Goal: Check status

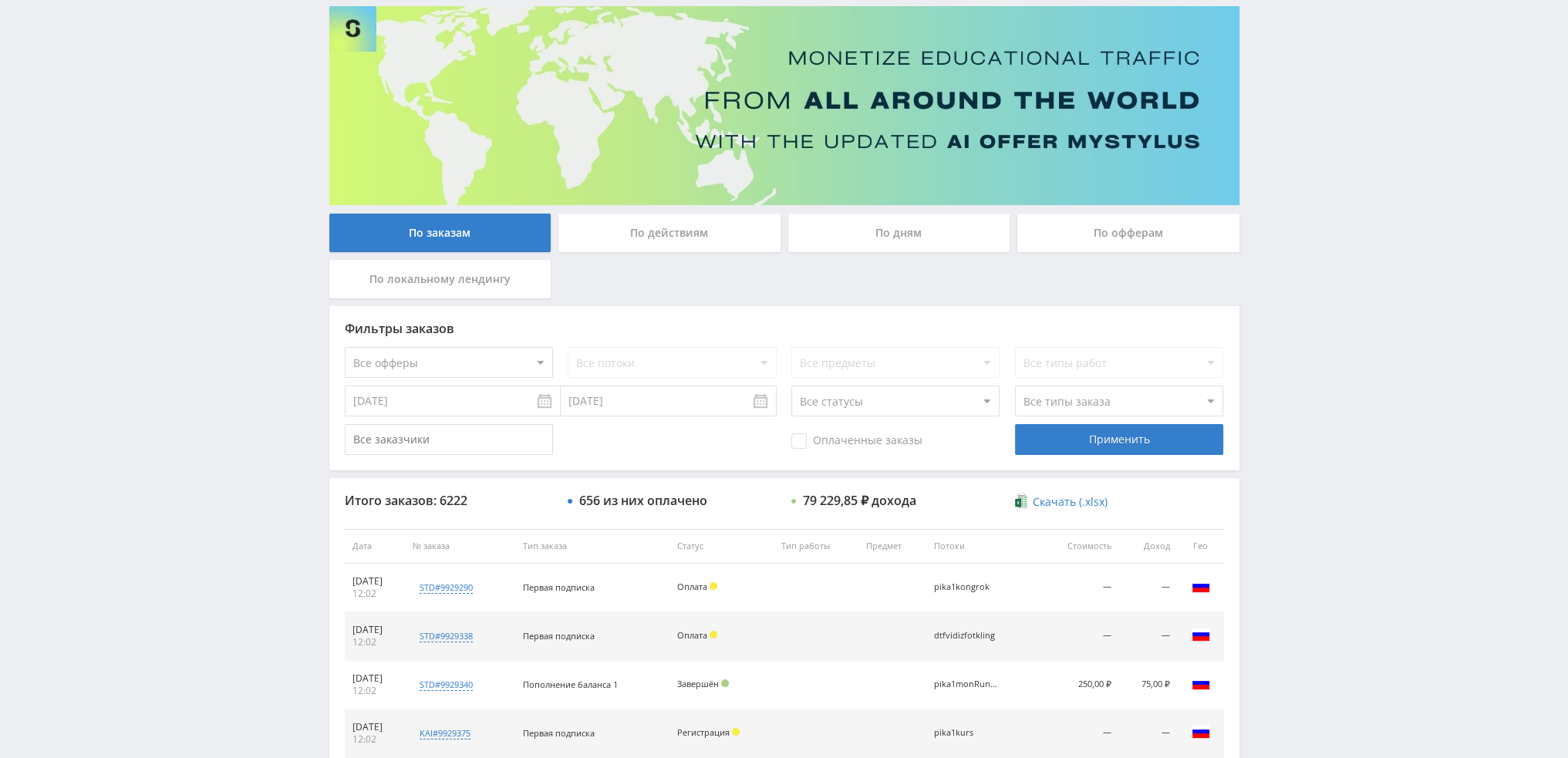
scroll to position [77, 0]
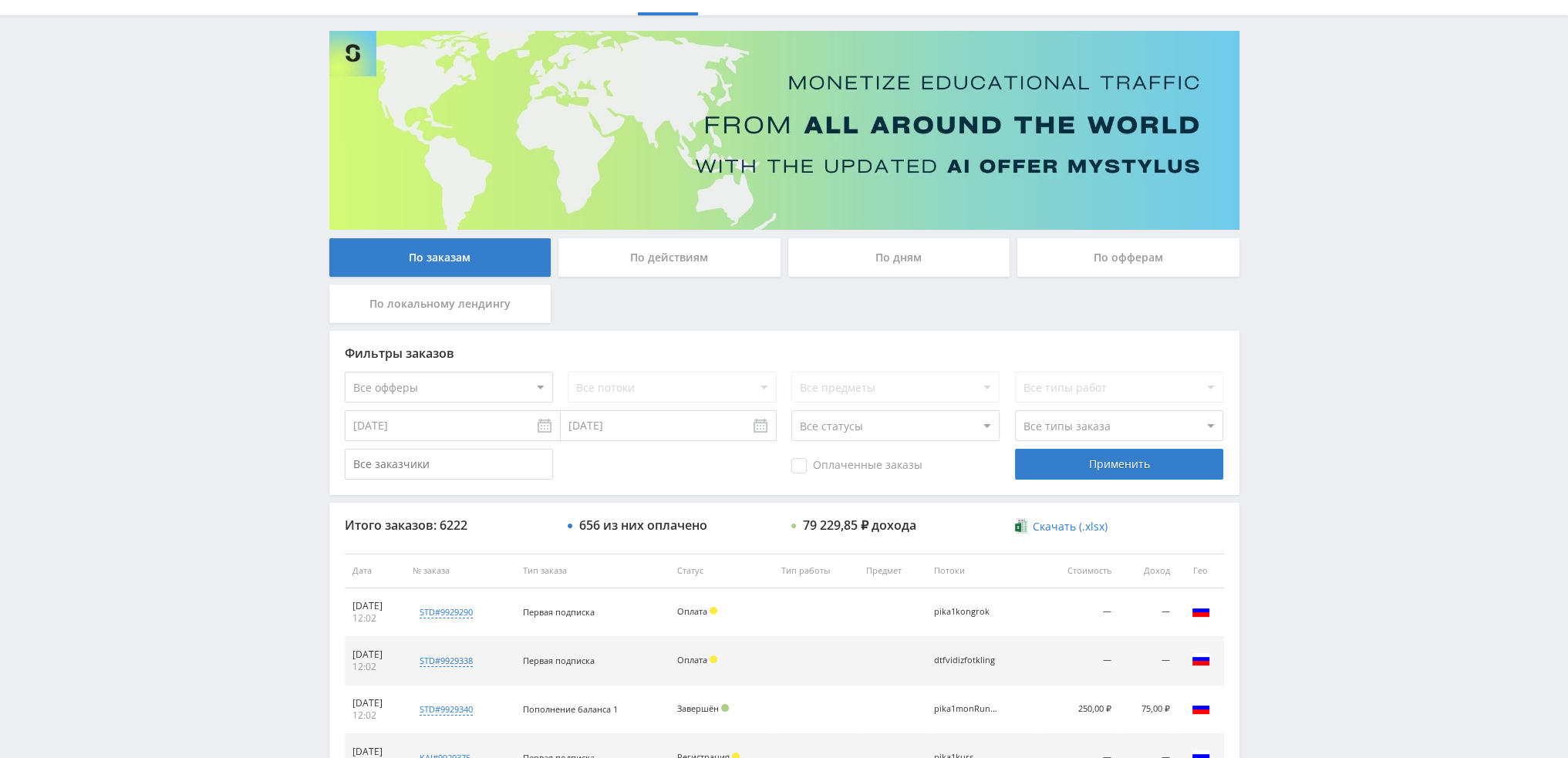
click at [901, 261] on div "По дням" at bounding box center [900, 258] width 222 height 39
click at [0, 0] on input "По дням" at bounding box center [0, 0] width 0 height 0
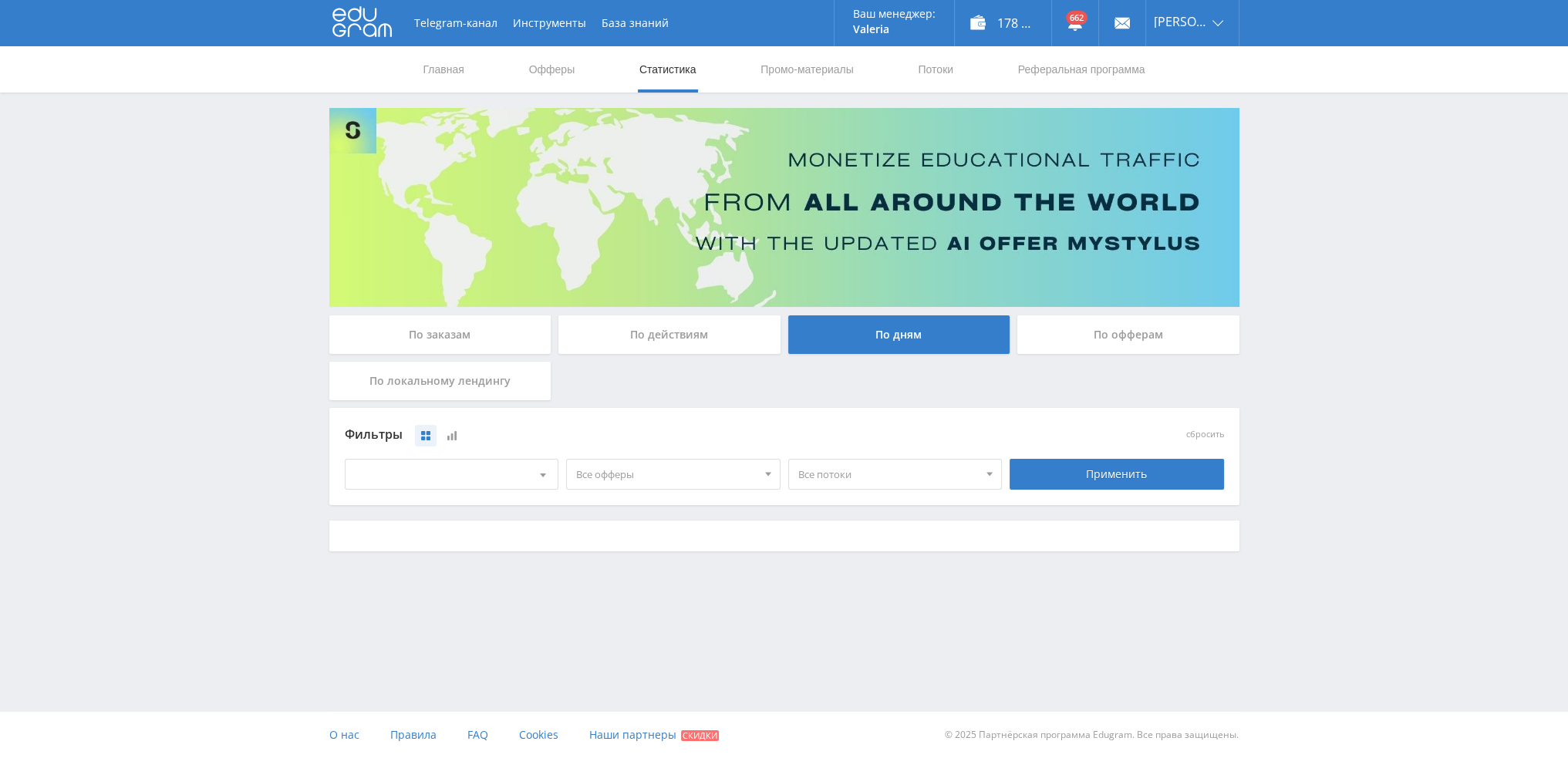
scroll to position [0, 0]
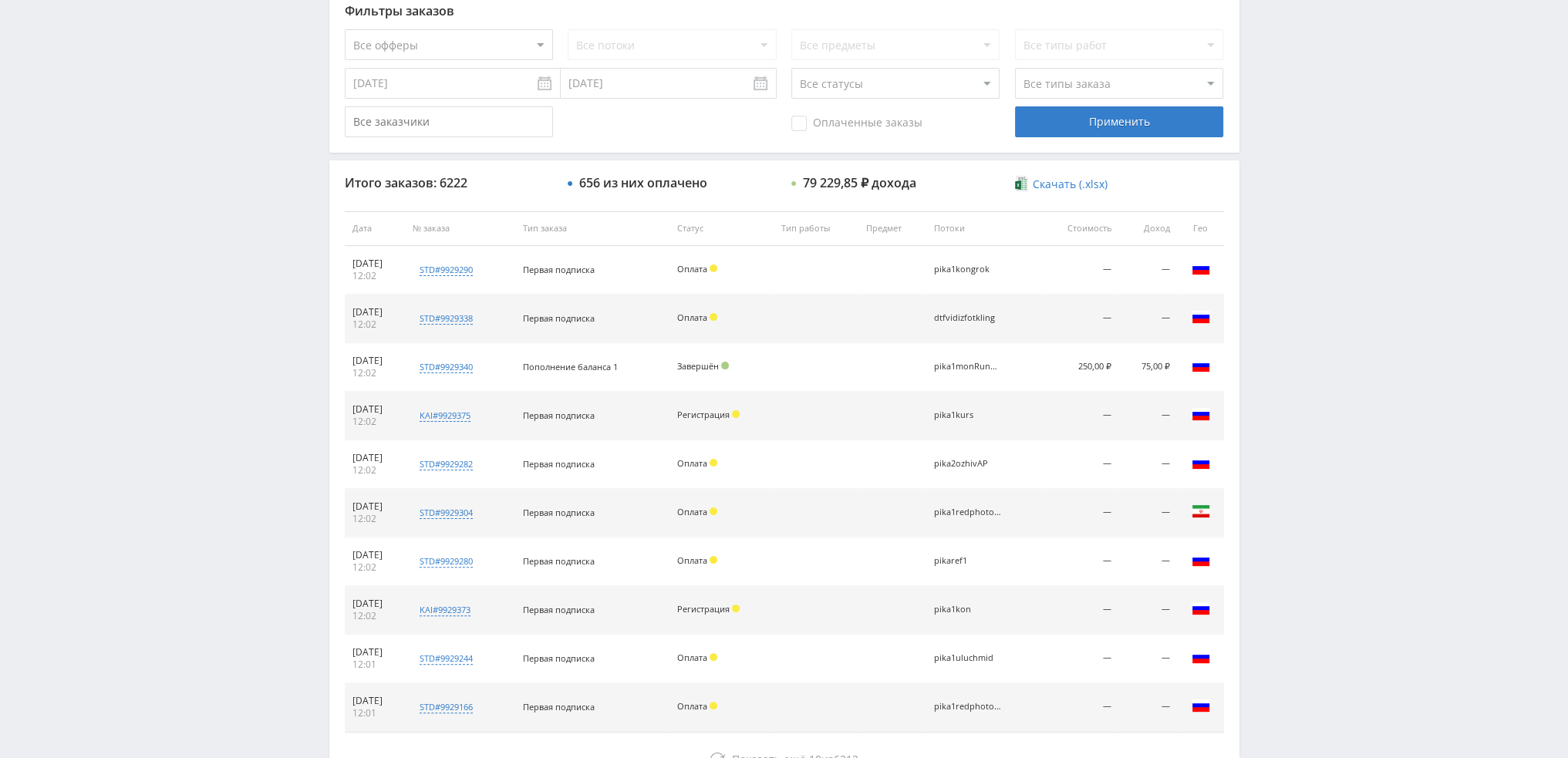
scroll to position [533, 0]
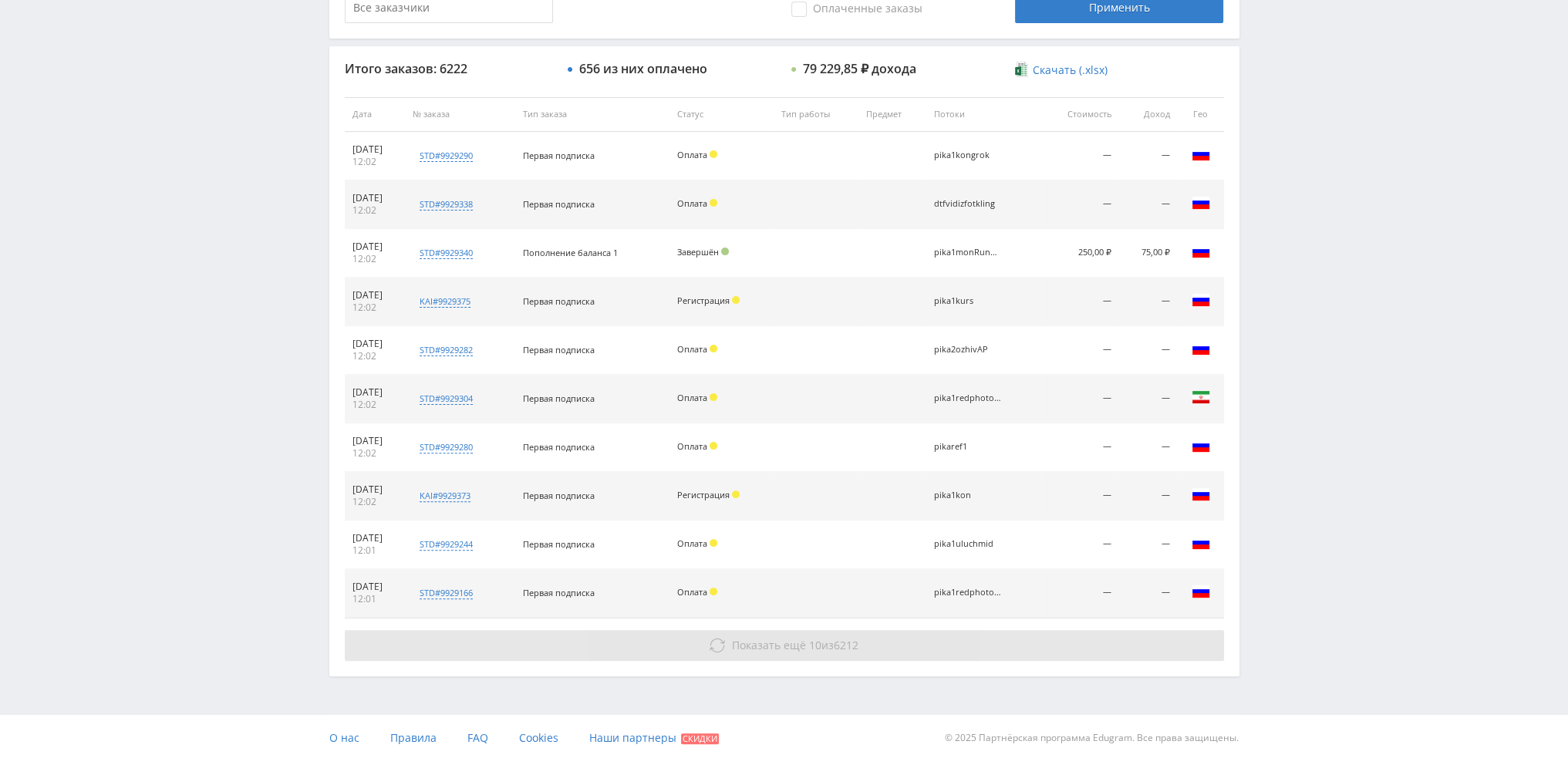
click at [790, 648] on span "Показать ещё" at bounding box center [769, 645] width 74 height 15
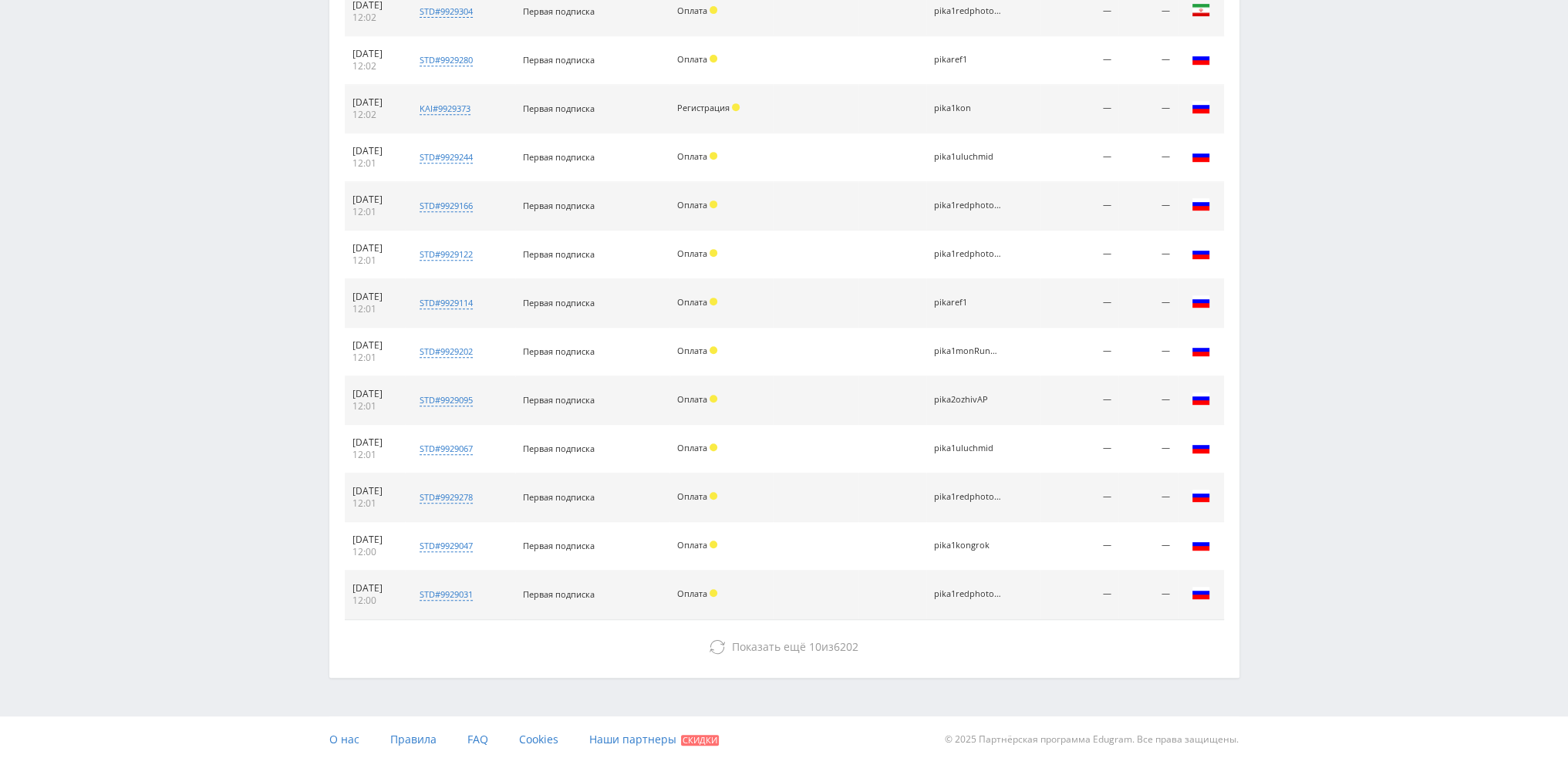
scroll to position [922, 0]
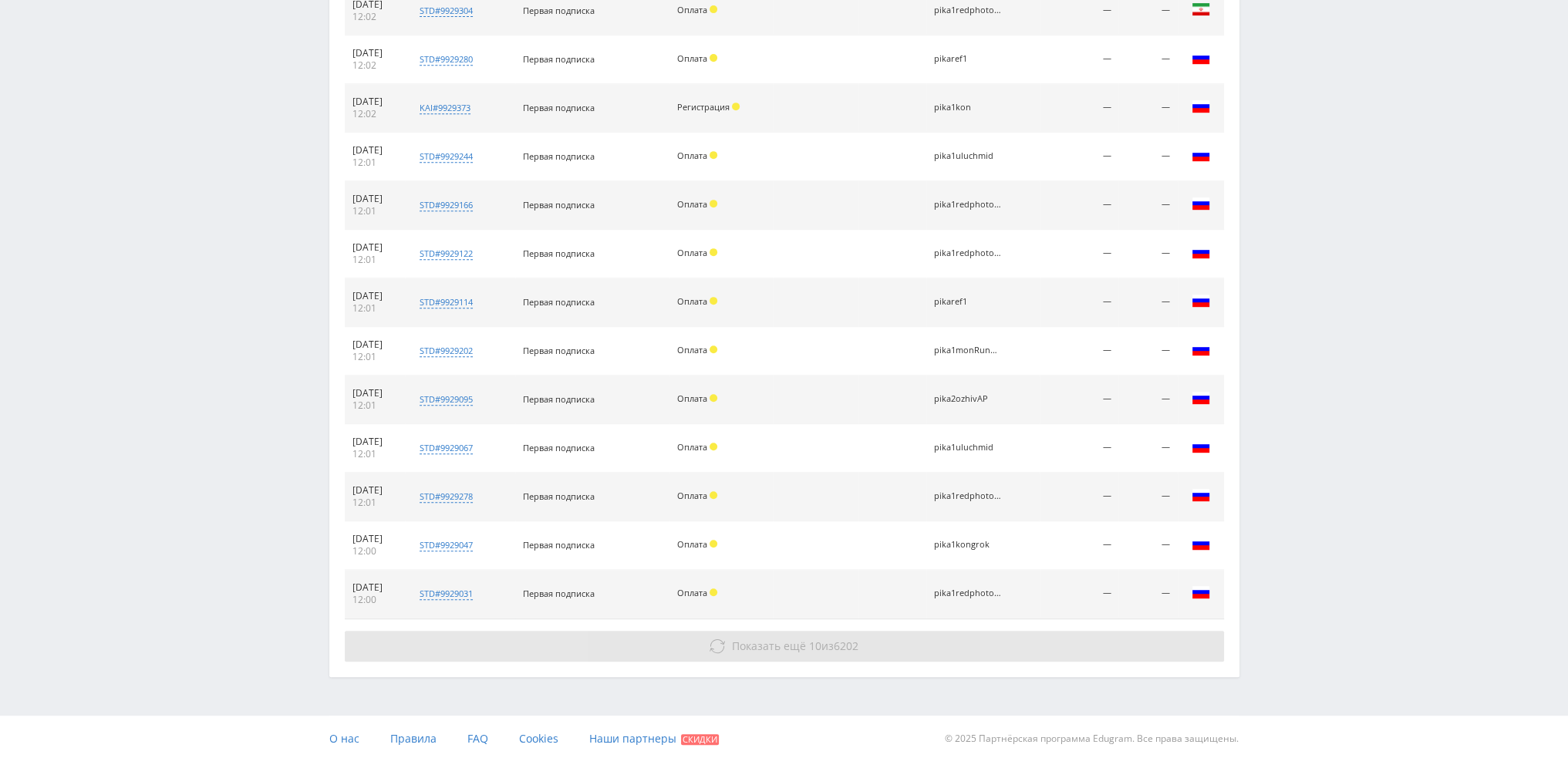
click at [791, 631] on button "Показать ещё 10 из 6202" at bounding box center [784, 646] width 879 height 31
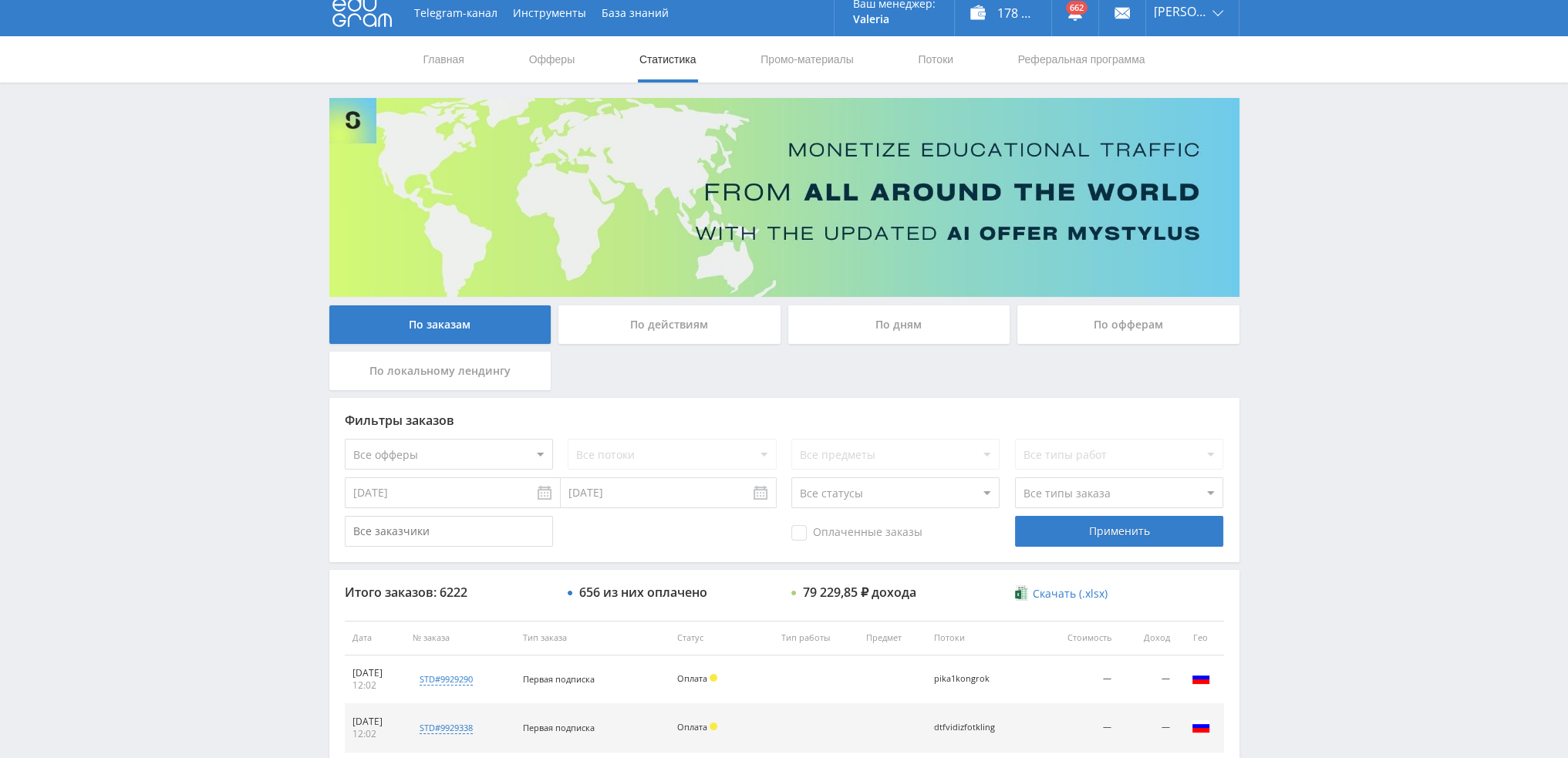
scroll to position [0, 0]
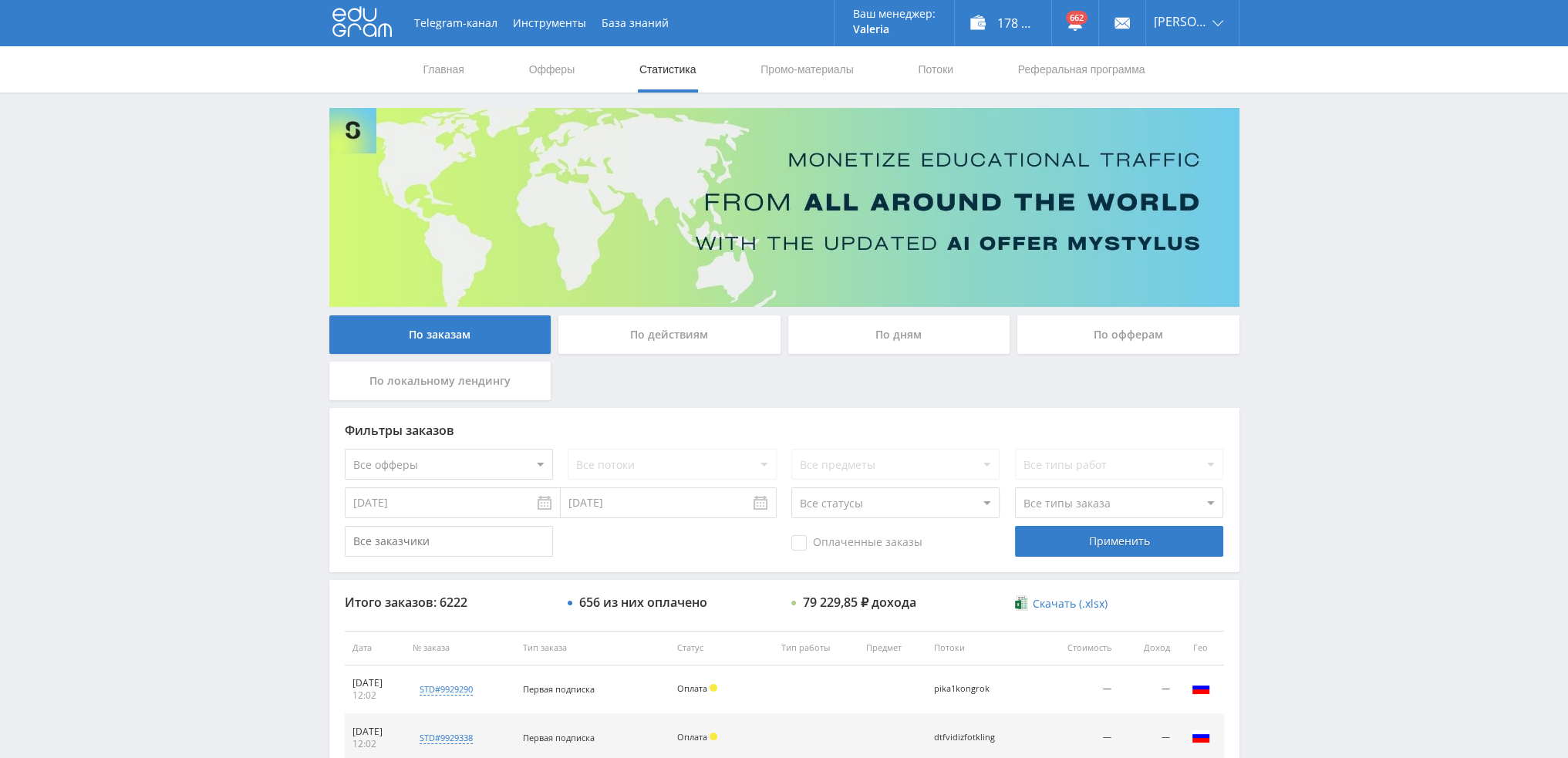
click at [901, 348] on div "По дням" at bounding box center [900, 335] width 222 height 39
click at [0, 0] on input "По дням" at bounding box center [0, 0] width 0 height 0
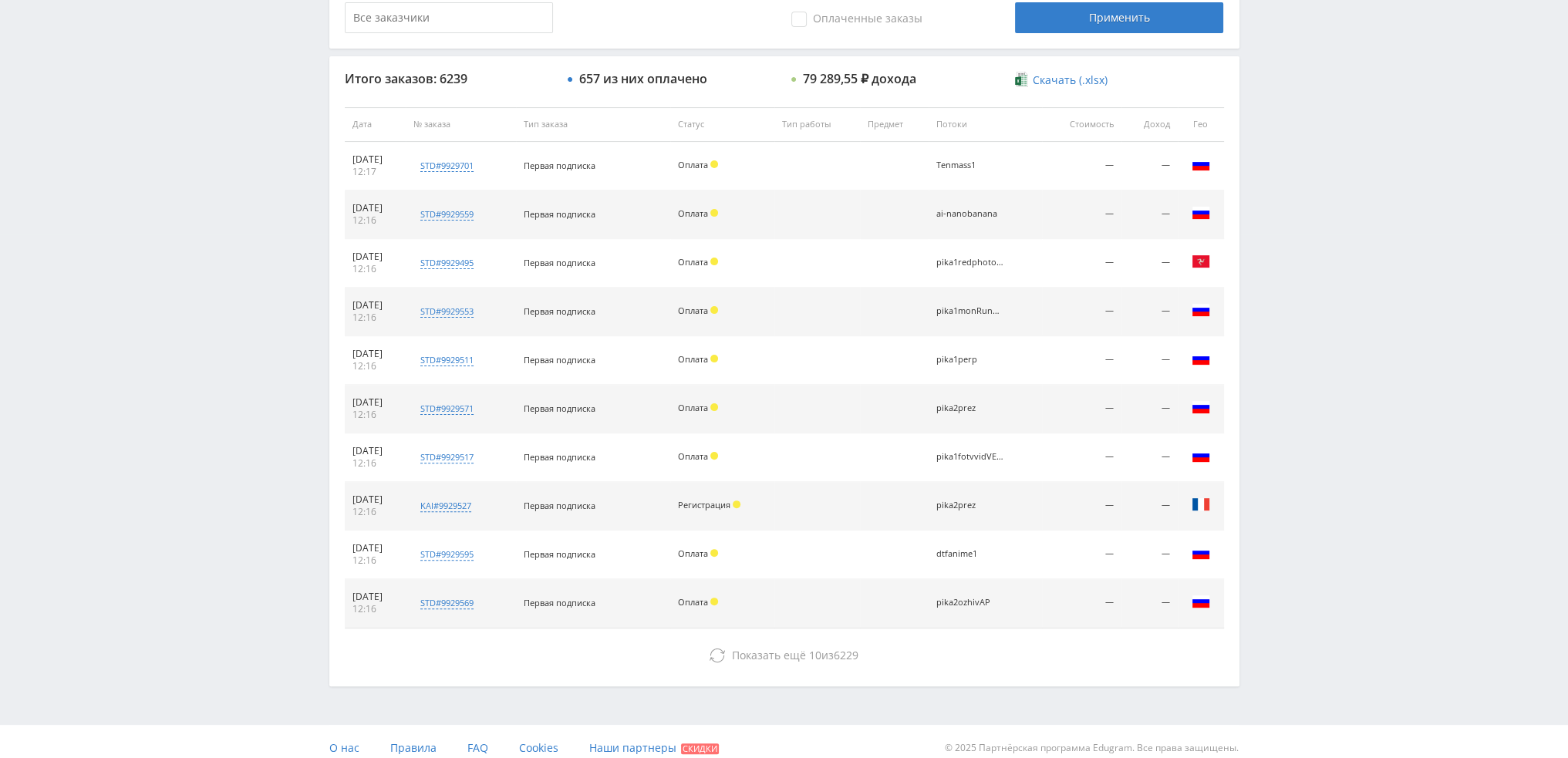
scroll to position [533, 0]
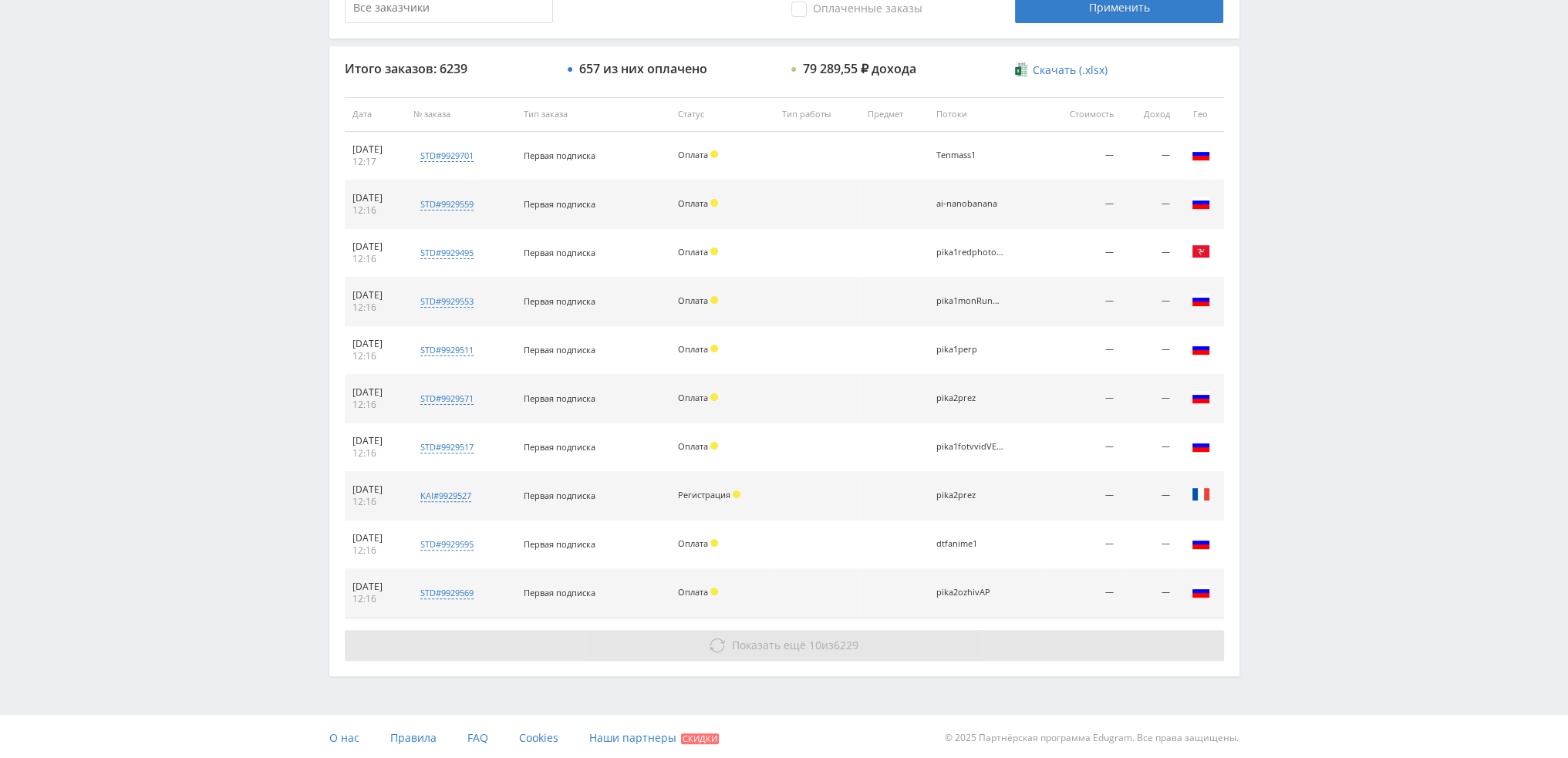
click at [741, 642] on span "Показать ещё" at bounding box center [769, 645] width 74 height 15
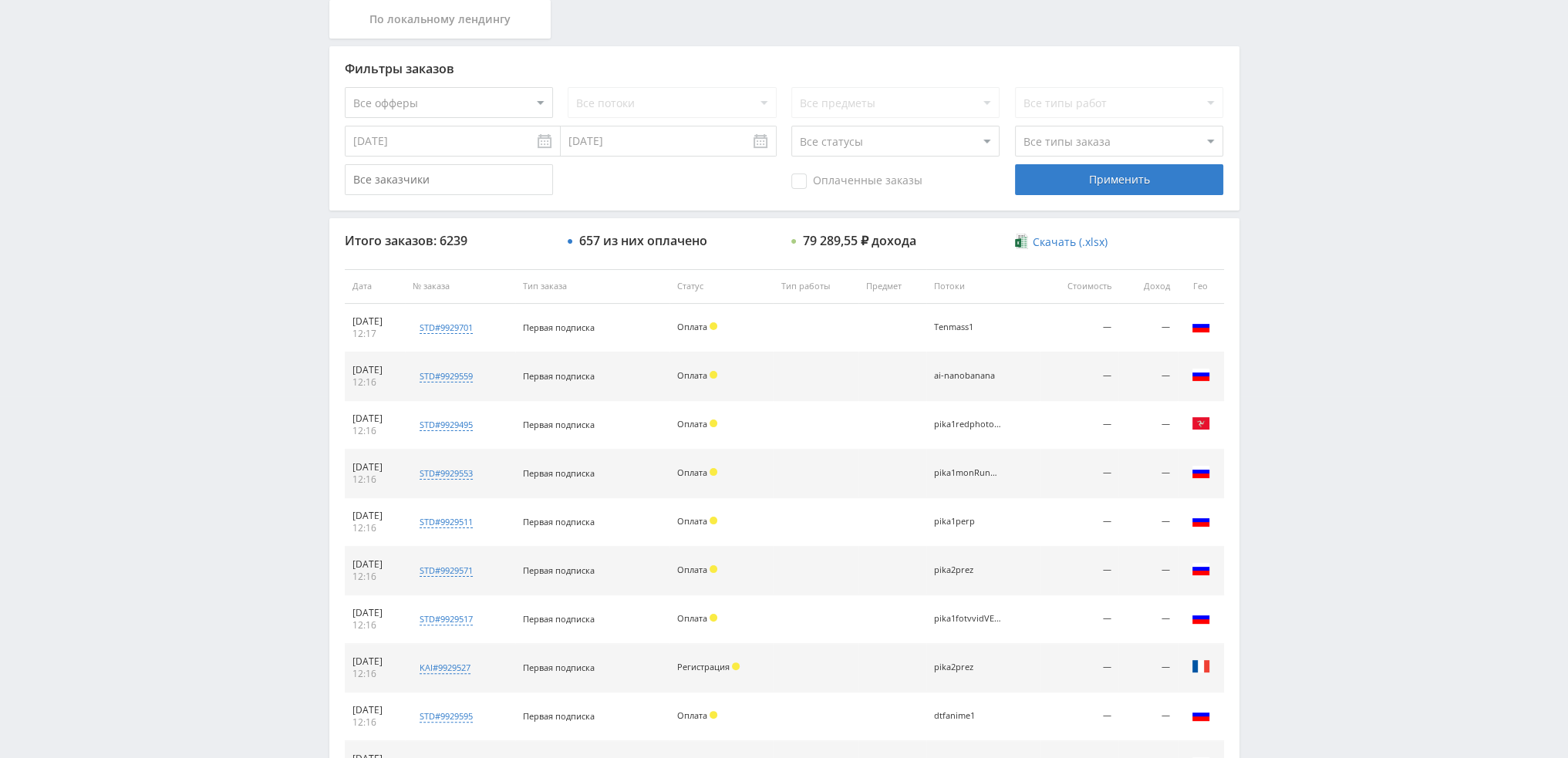
scroll to position [0, 0]
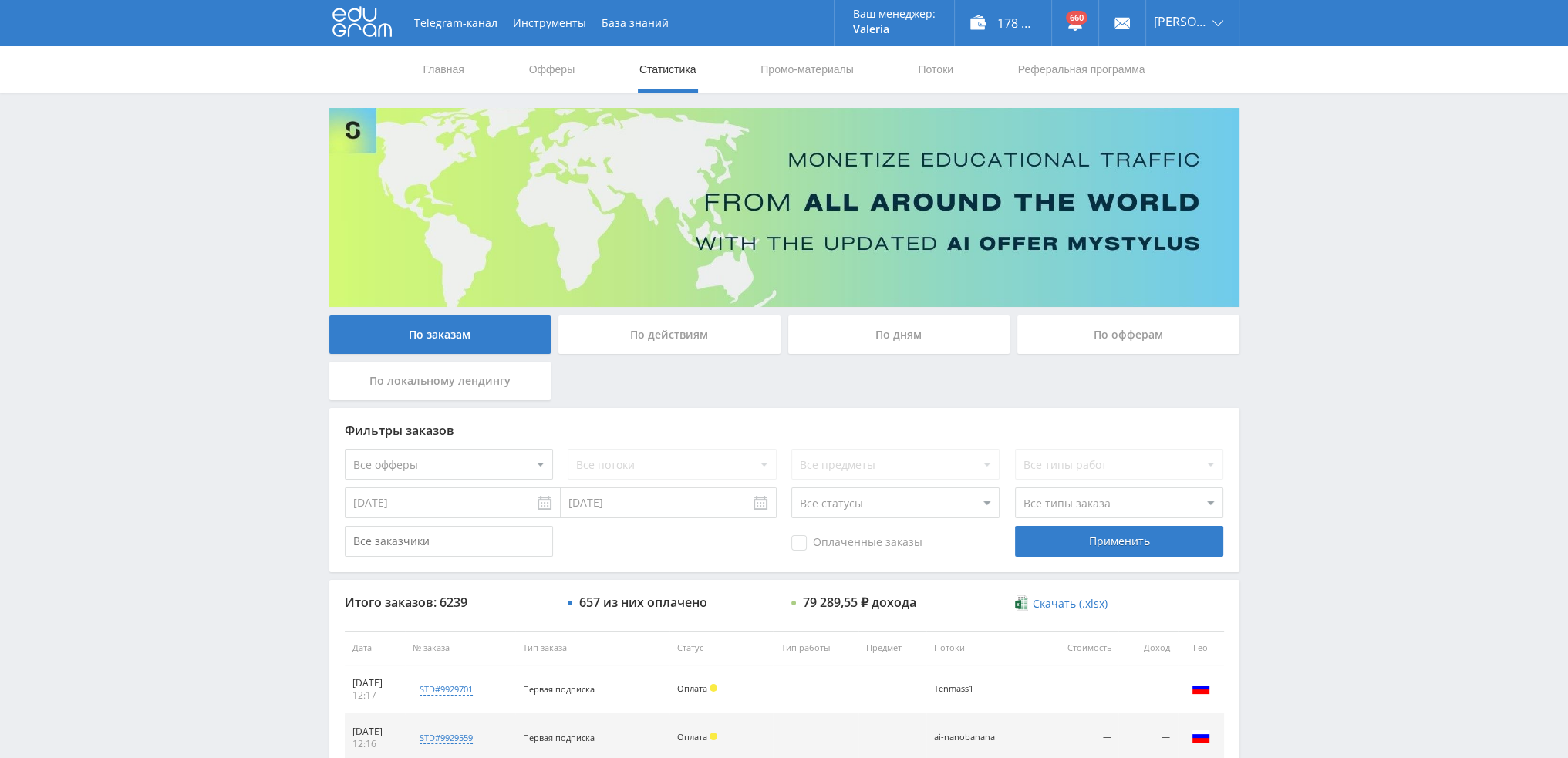
click at [918, 333] on div "По дням" at bounding box center [900, 335] width 222 height 39
click at [0, 0] on input "По дням" at bounding box center [0, 0] width 0 height 0
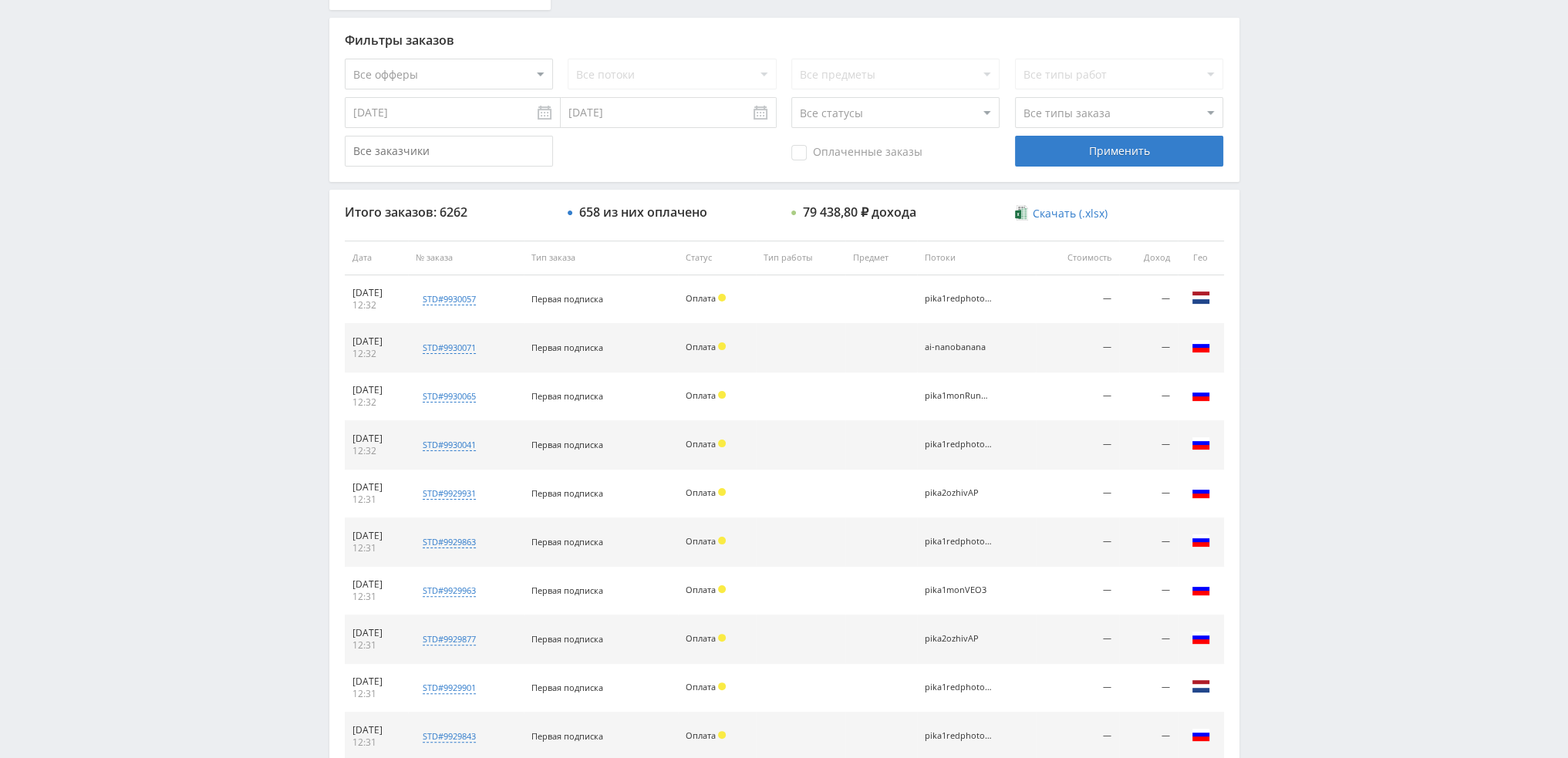
scroll to position [533, 0]
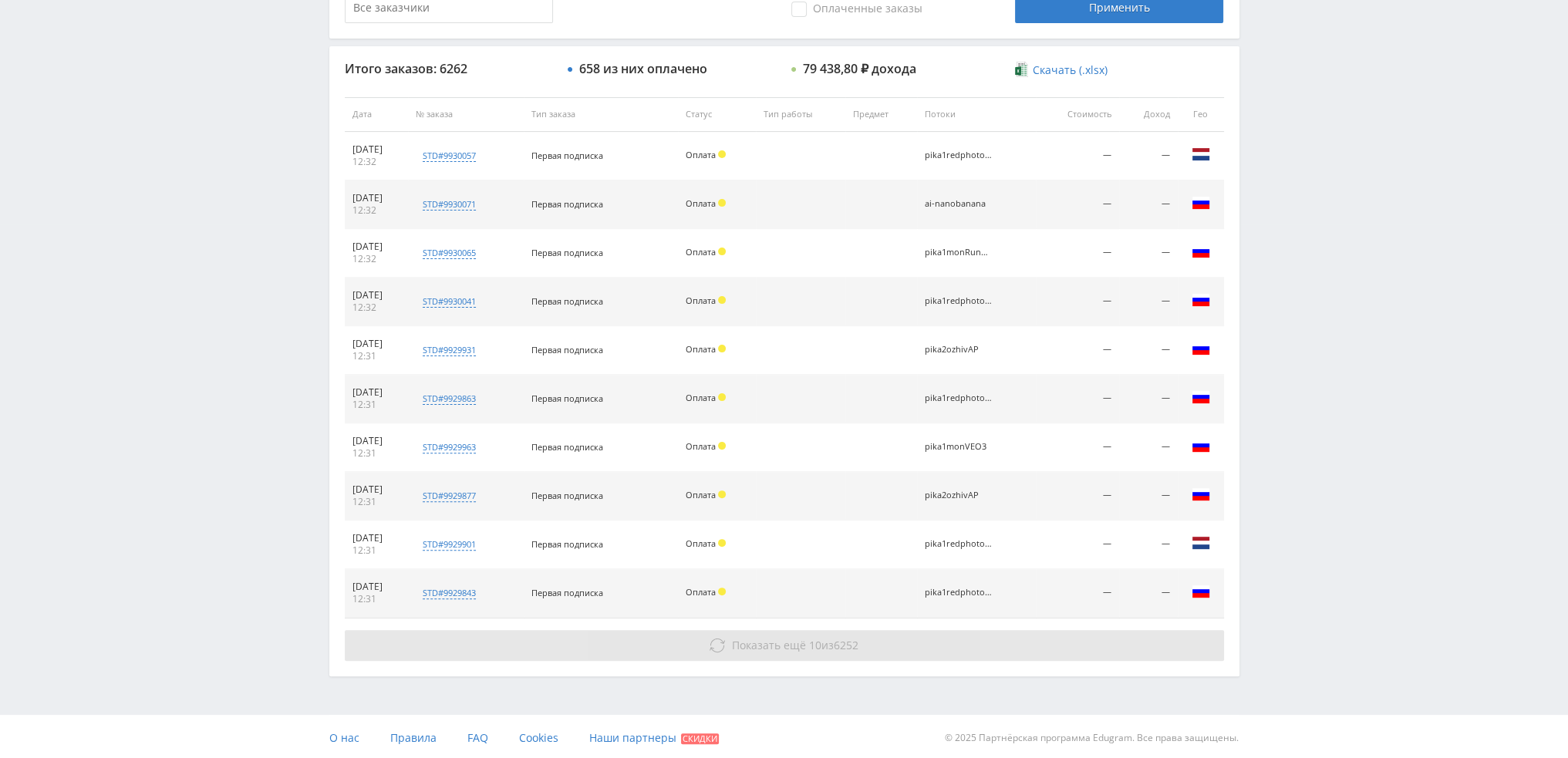
click at [723, 643] on button "Показать ещё 10 из 6252" at bounding box center [784, 645] width 879 height 31
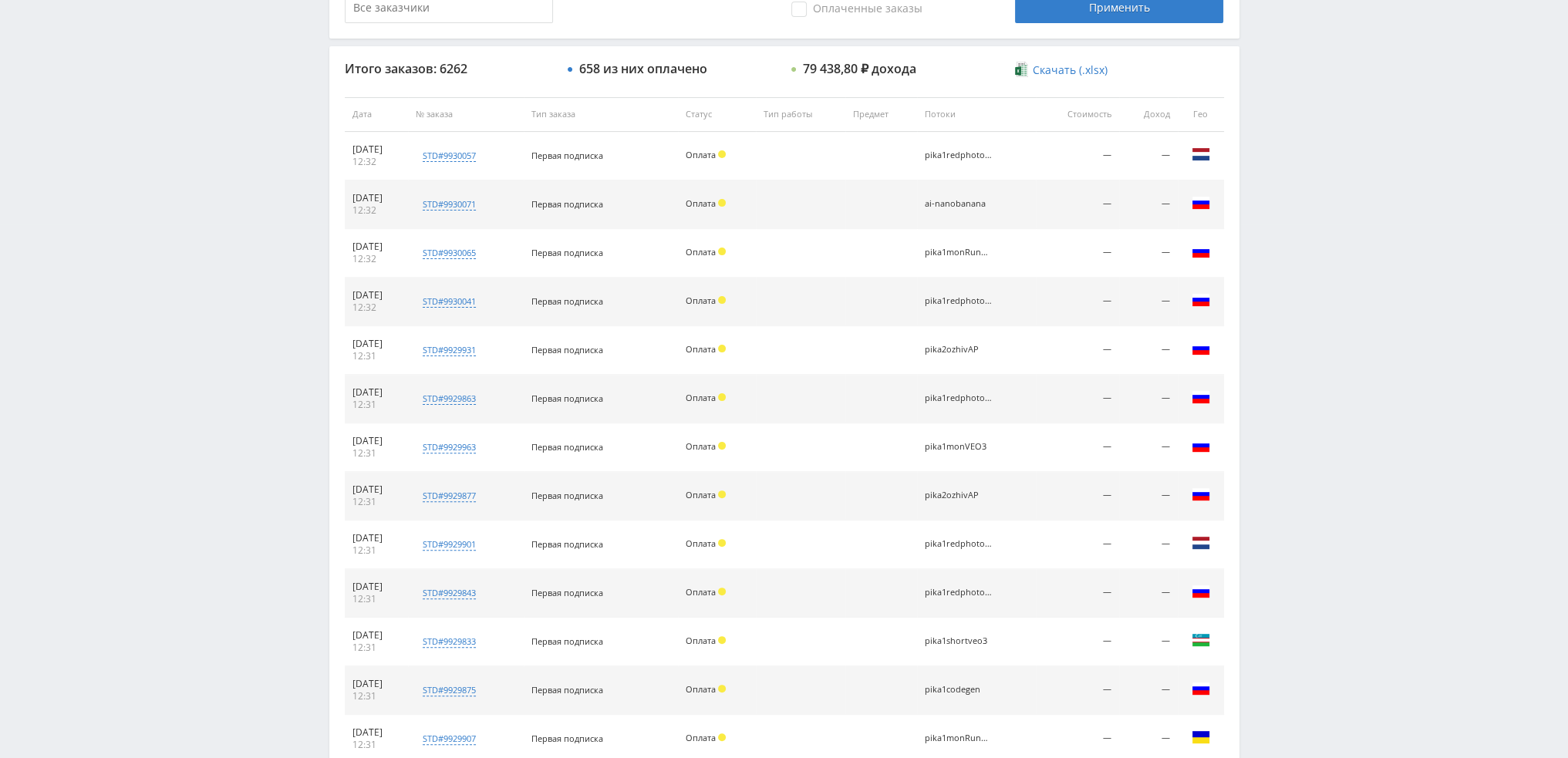
scroll to position [776, 0]
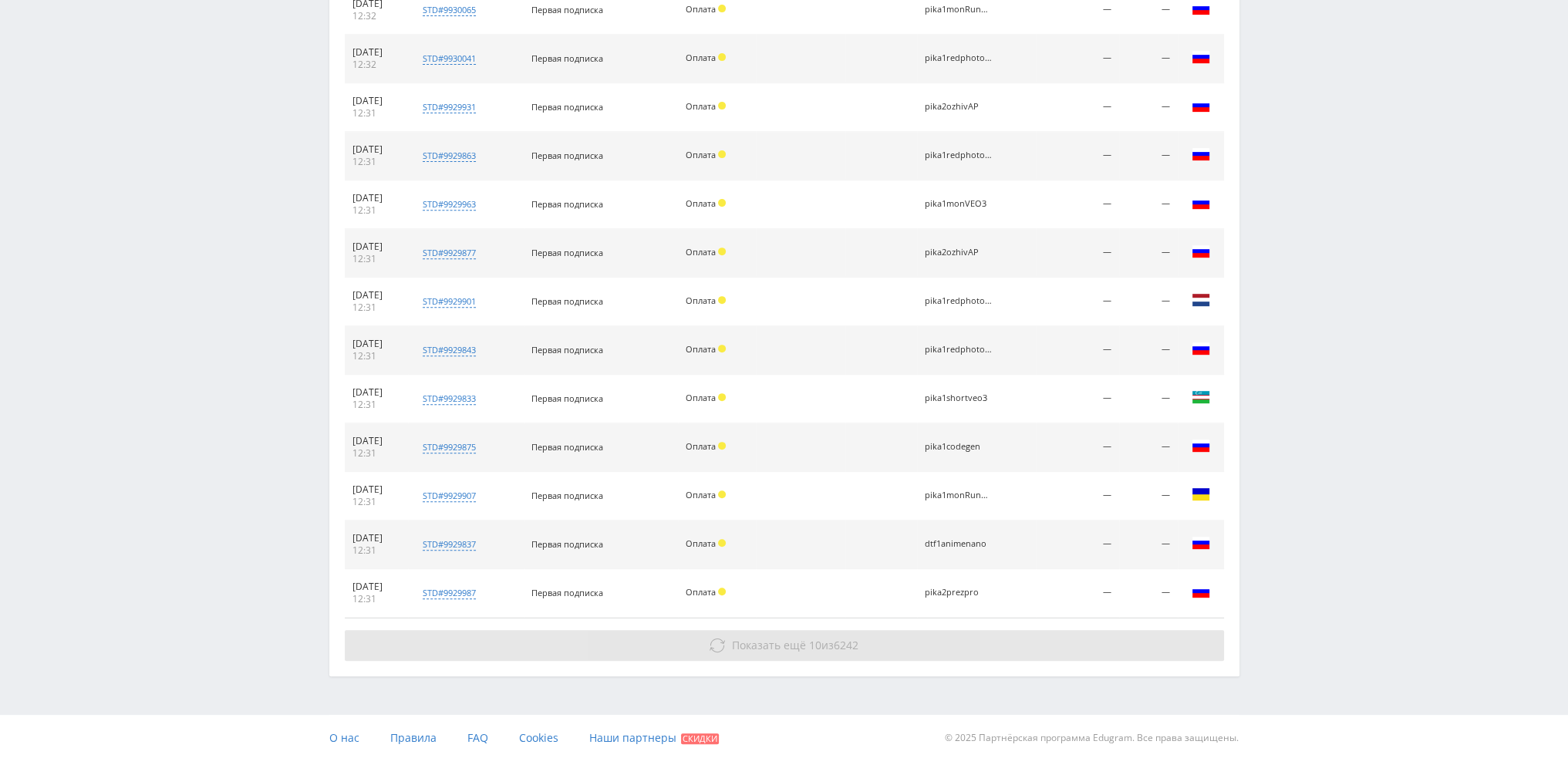
click at [878, 644] on button "Показать ещё 10 из 6242" at bounding box center [784, 645] width 879 height 31
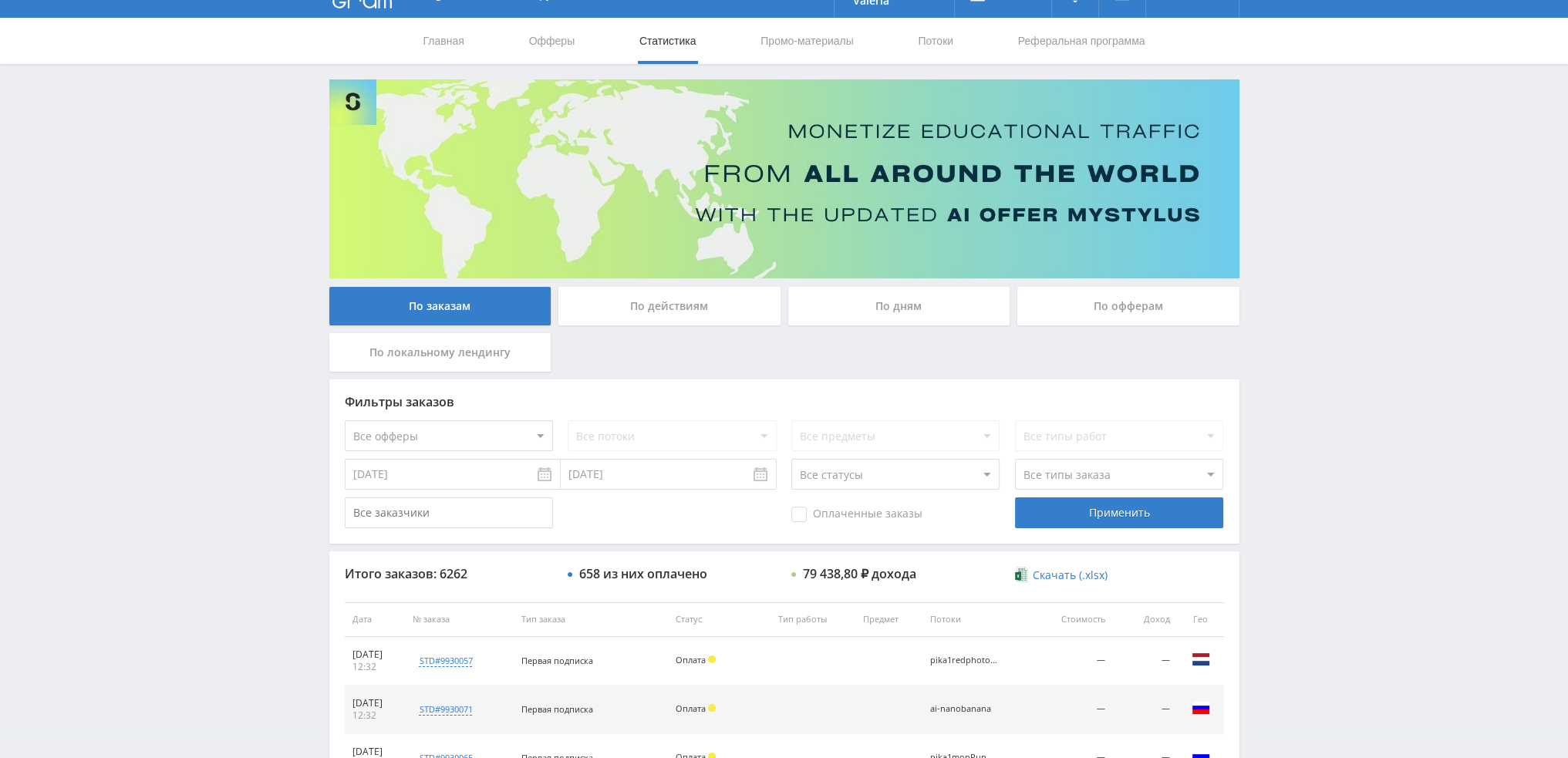
scroll to position [7, 0]
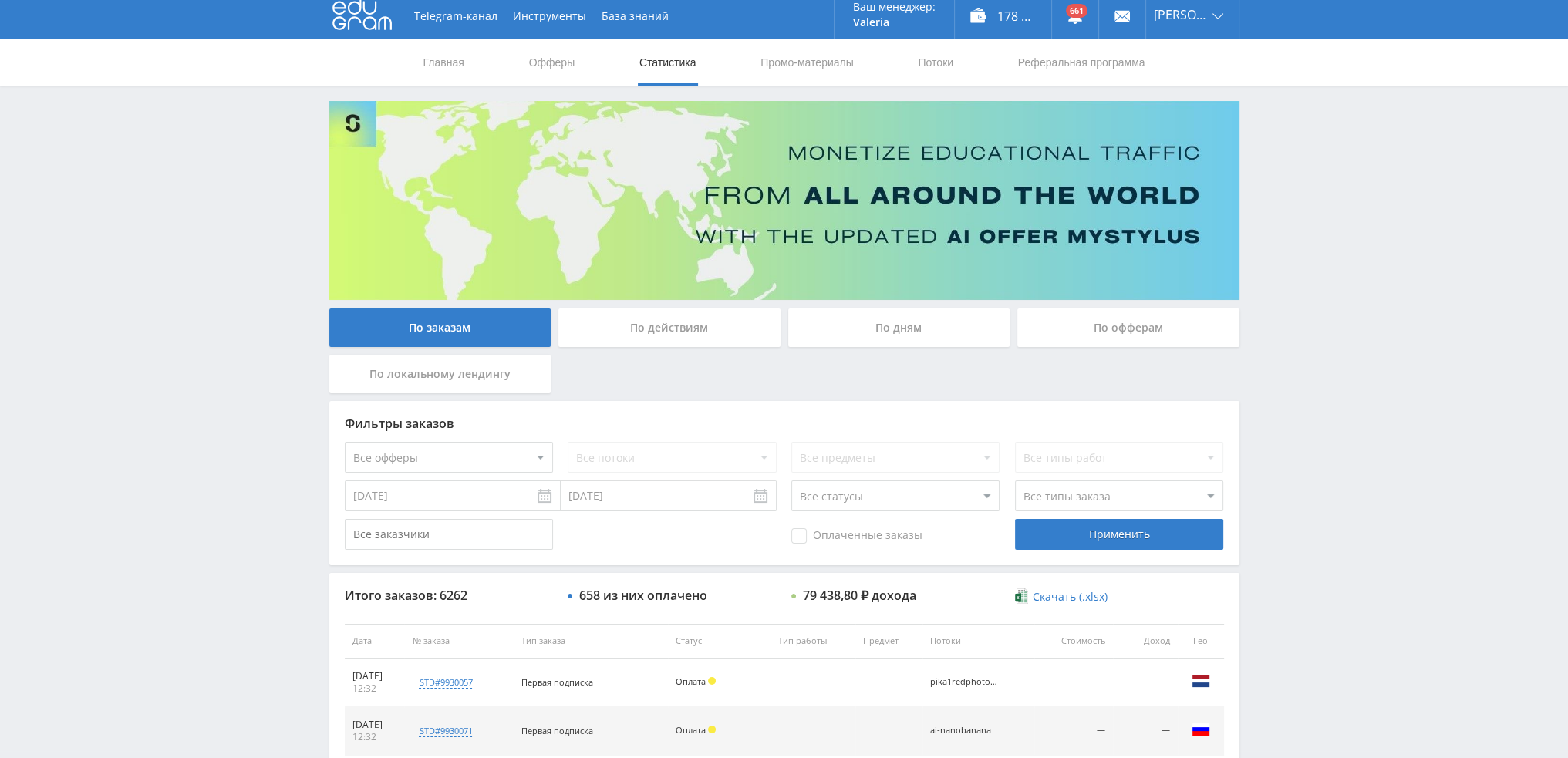
click at [929, 322] on div "По дням" at bounding box center [900, 328] width 222 height 39
click at [0, 0] on input "По дням" at bounding box center [0, 0] width 0 height 0
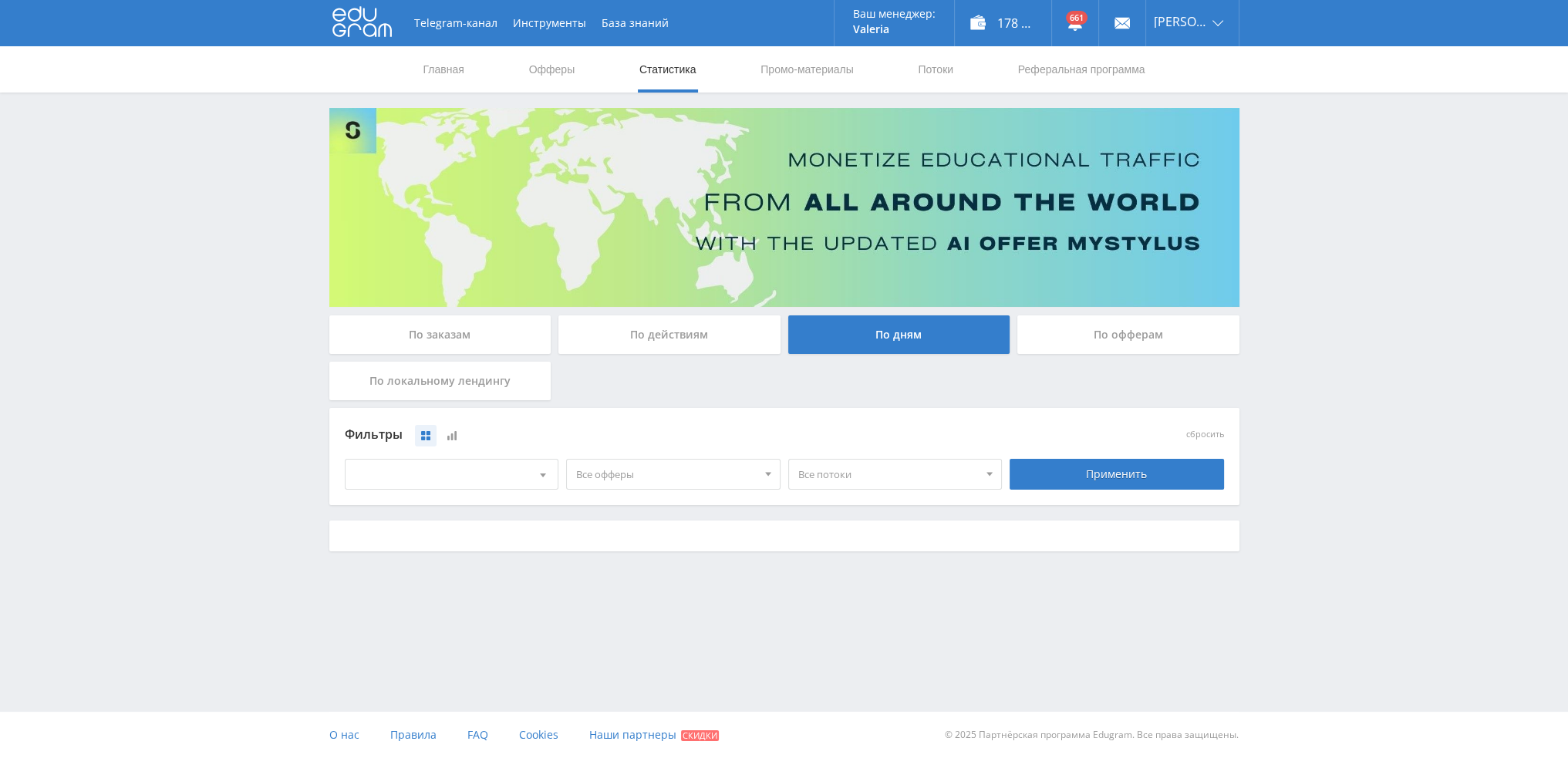
scroll to position [0, 0]
